Goal: Check status: Check status

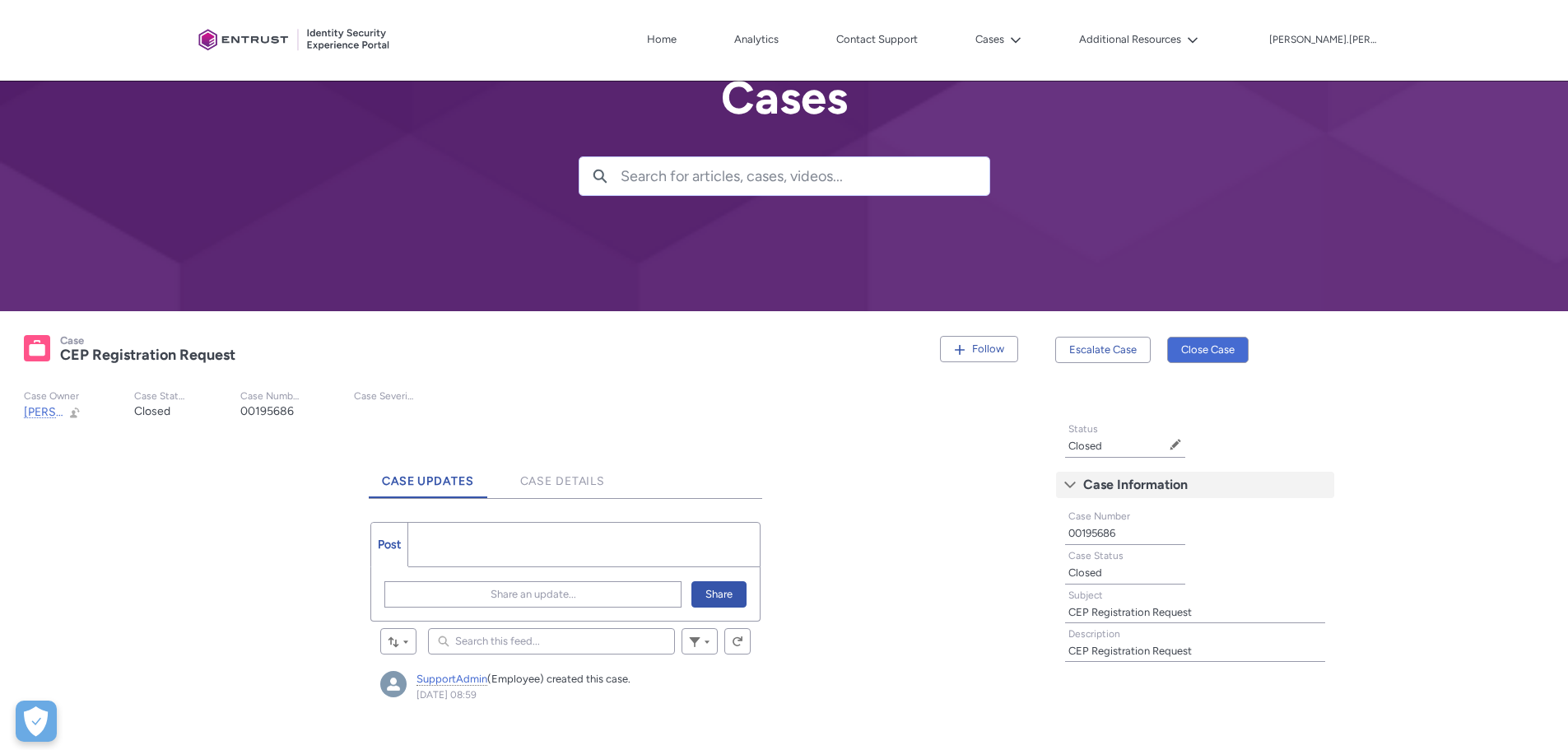
scroll to position [83, 0]
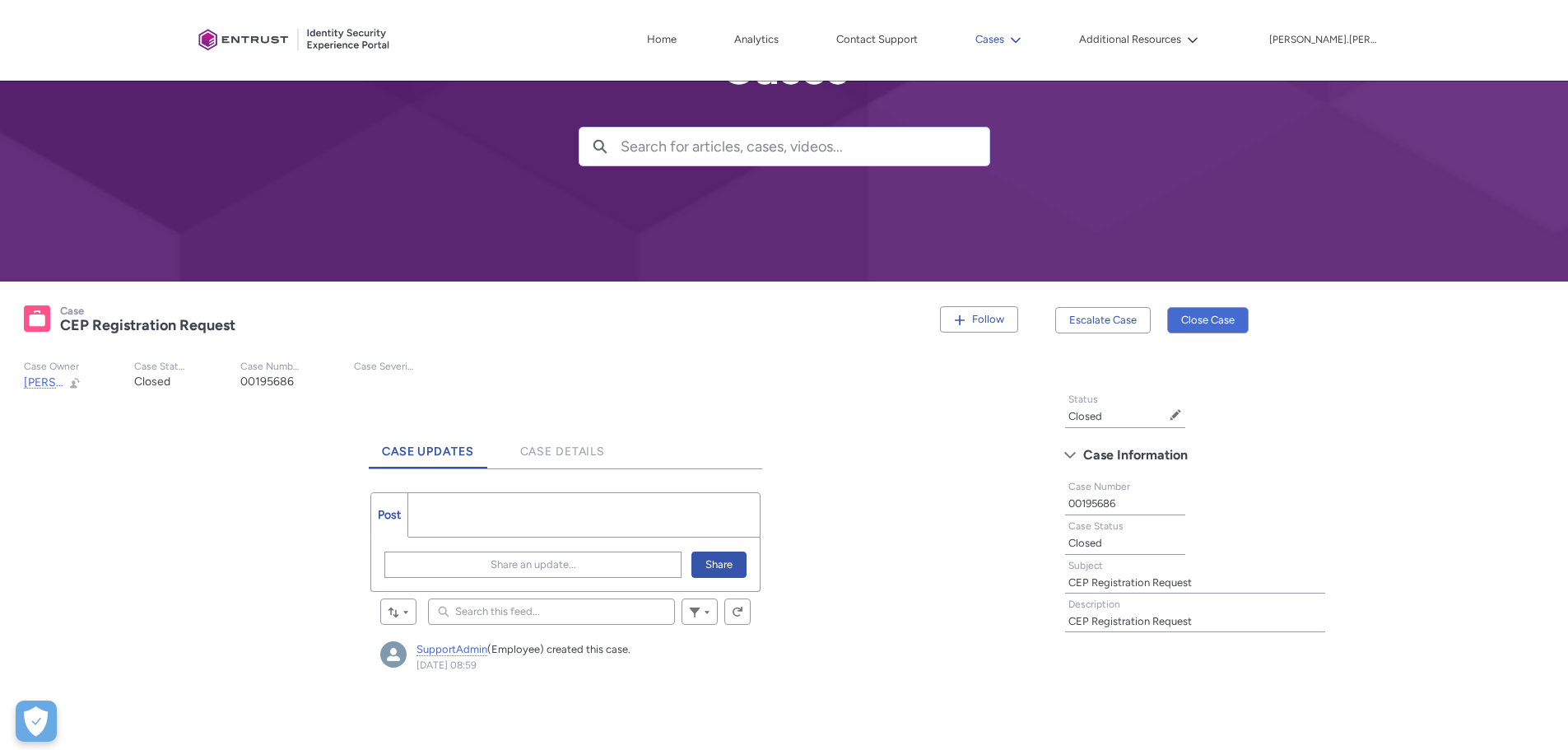
click at [1025, 42] on button "Cases" at bounding box center [998, 39] width 54 height 25
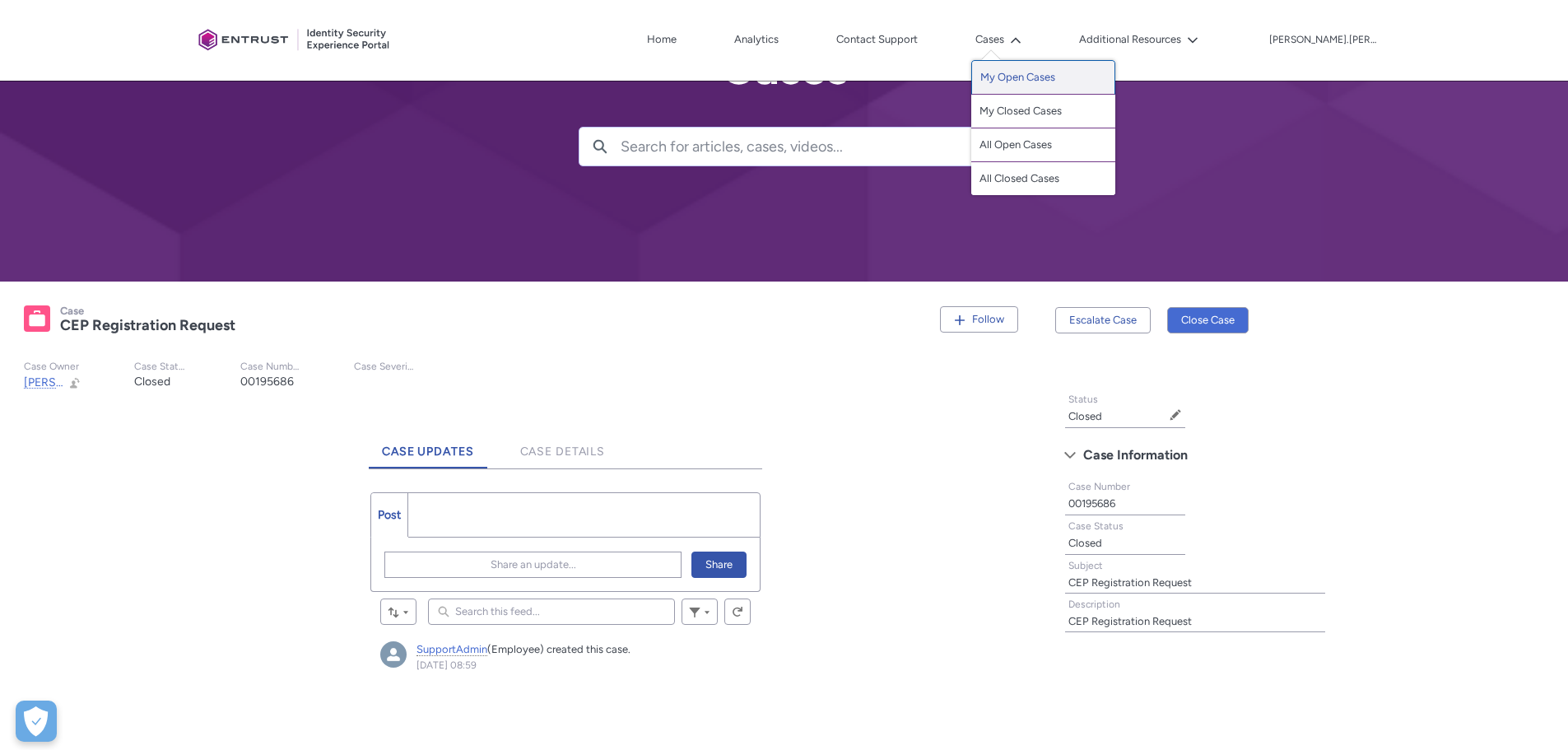
click at [1075, 86] on link "My Open Cases" at bounding box center [1043, 77] width 144 height 34
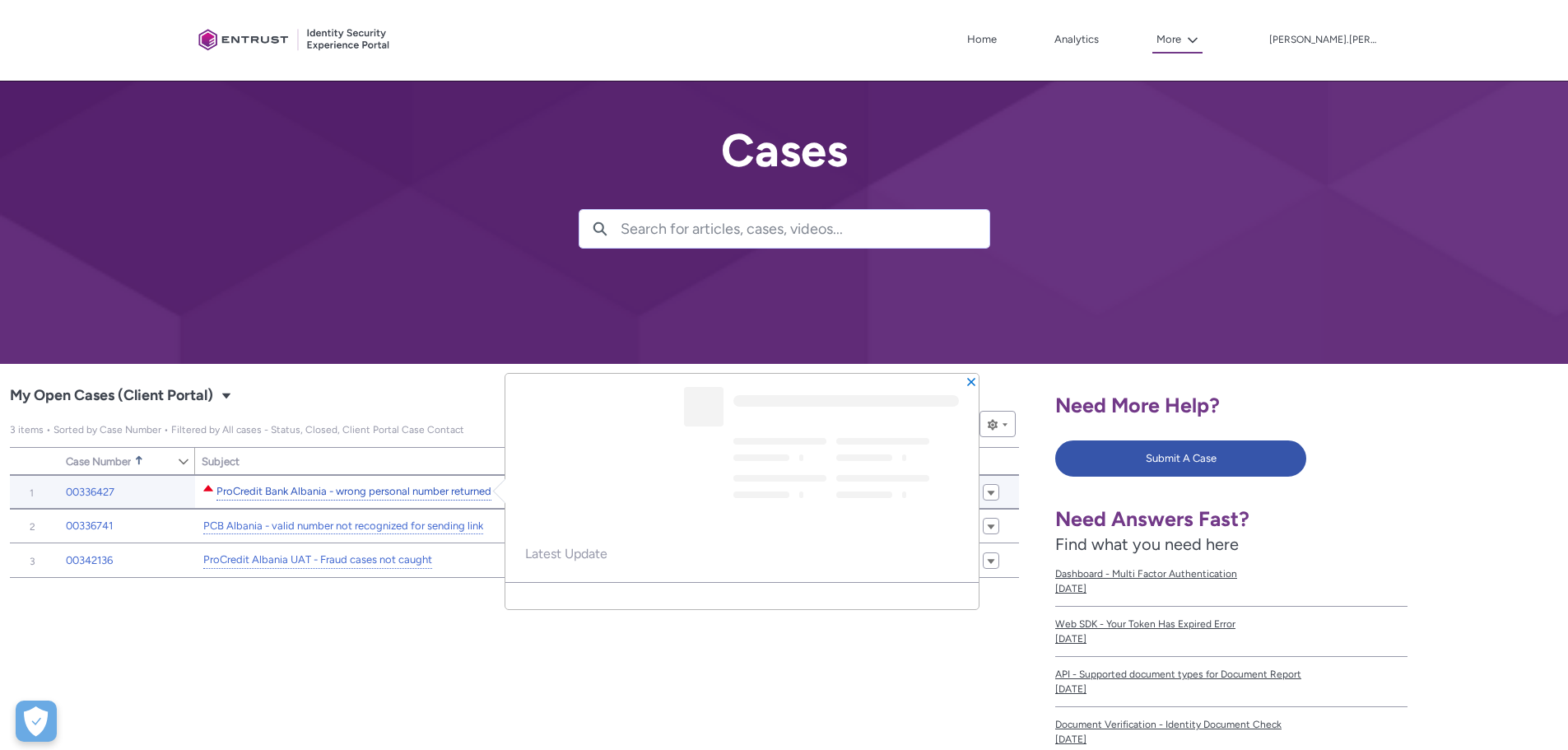
click at [360, 489] on link "ProCredit Bank Albania - wrong personal number returned" at bounding box center [354, 492] width 275 height 18
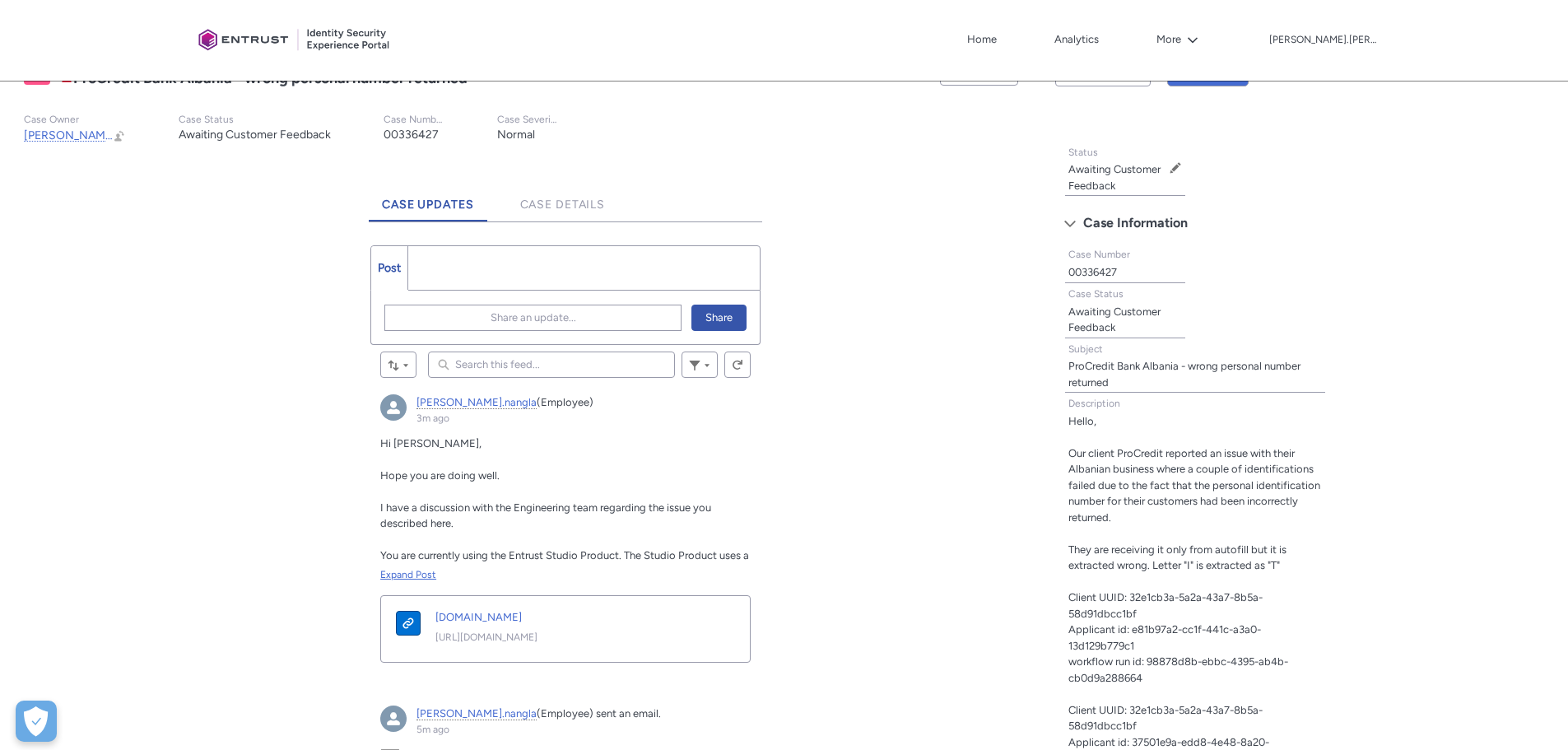
click at [409, 575] on div "Expand Post" at bounding box center [565, 575] width 370 height 15
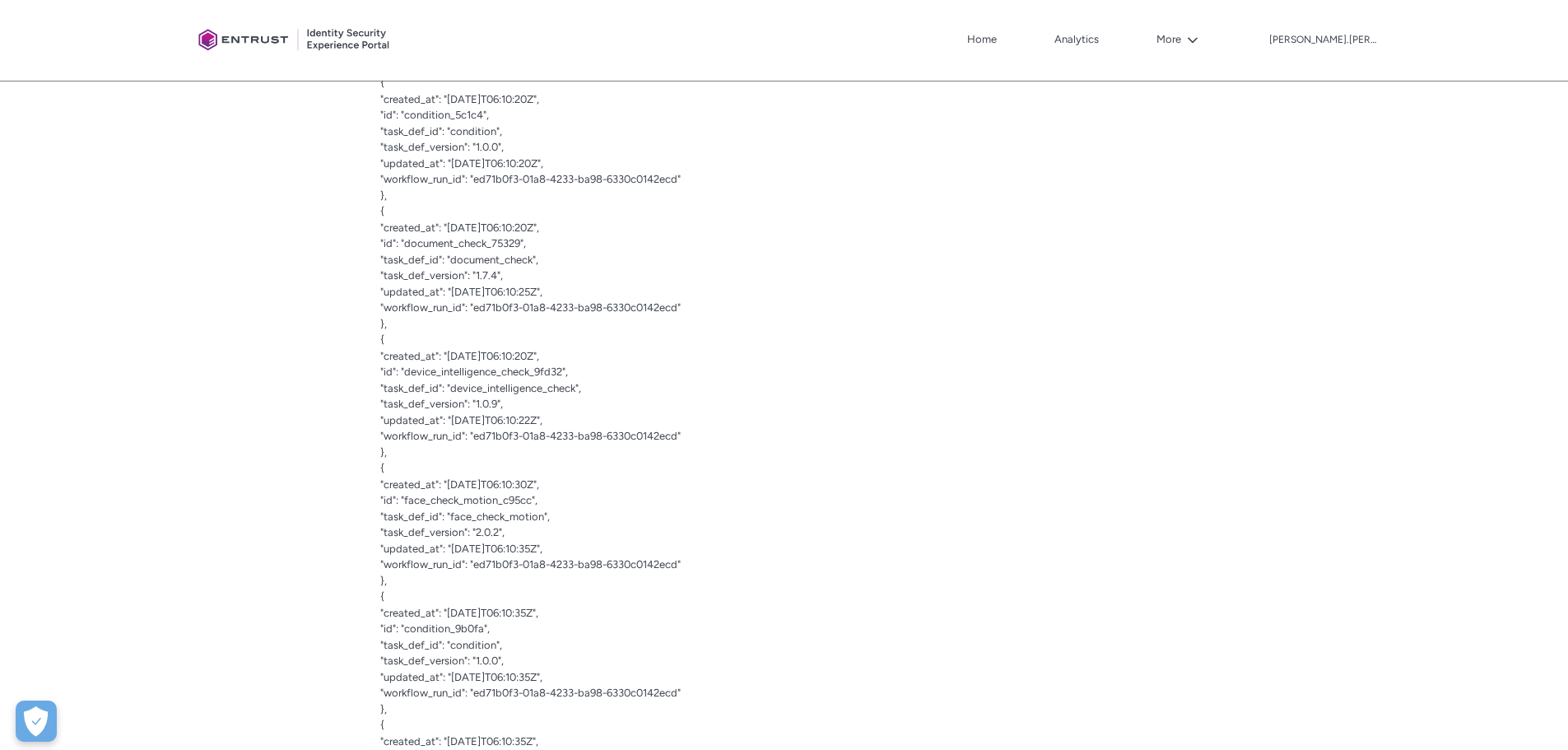
scroll to position [1730, 0]
